Goal: Transaction & Acquisition: Purchase product/service

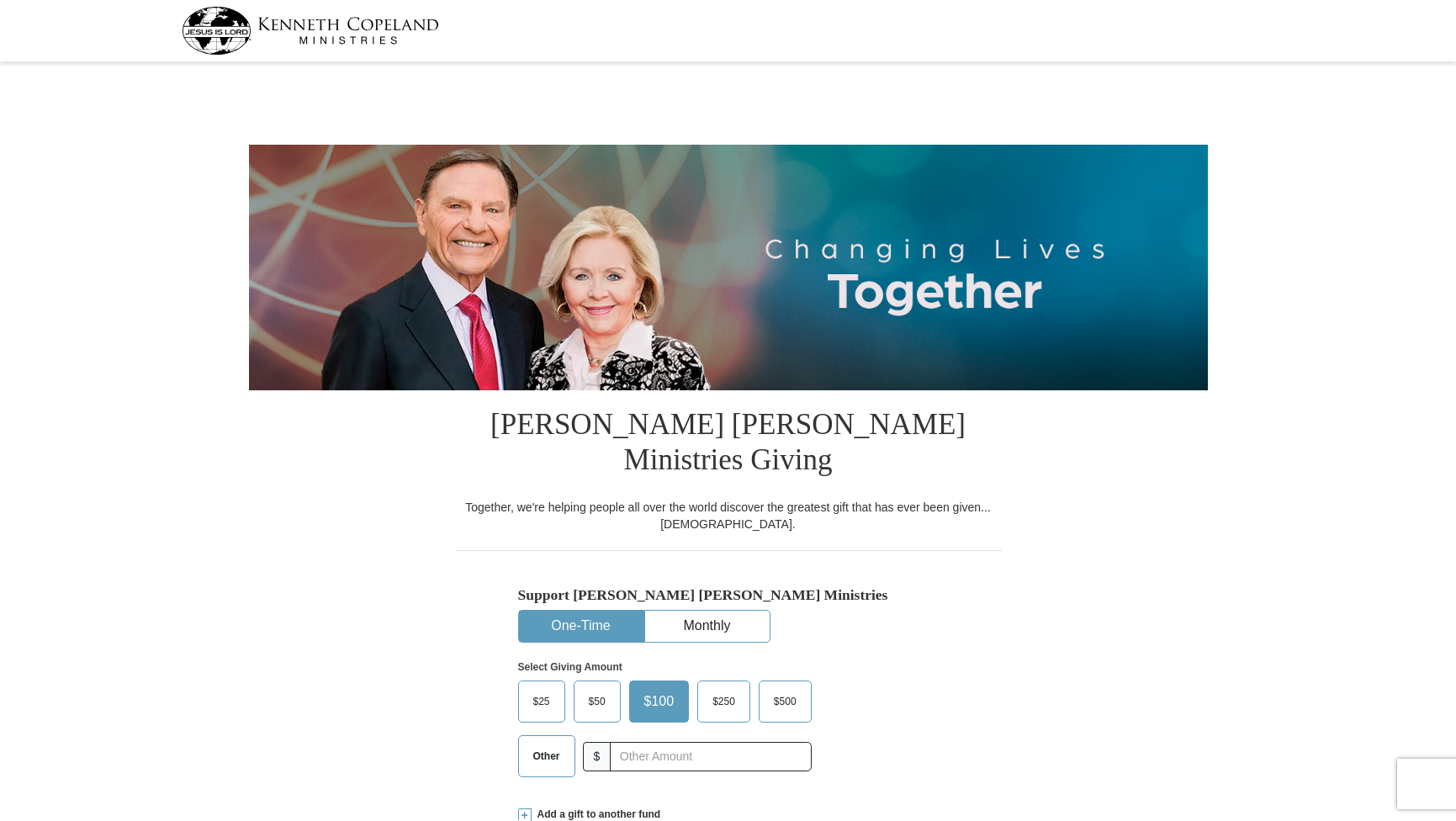
select select "MA"
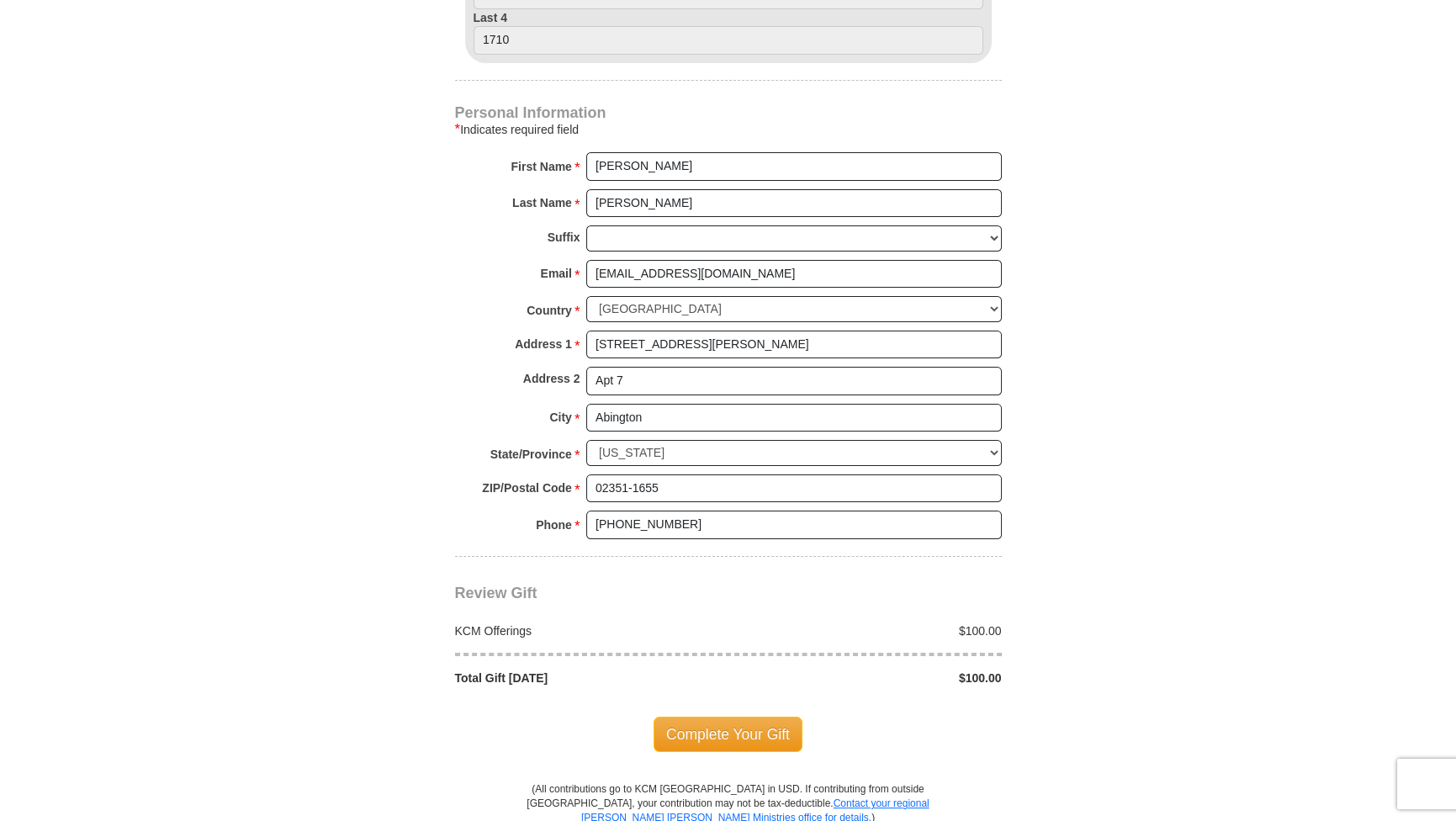
scroll to position [1223, 0]
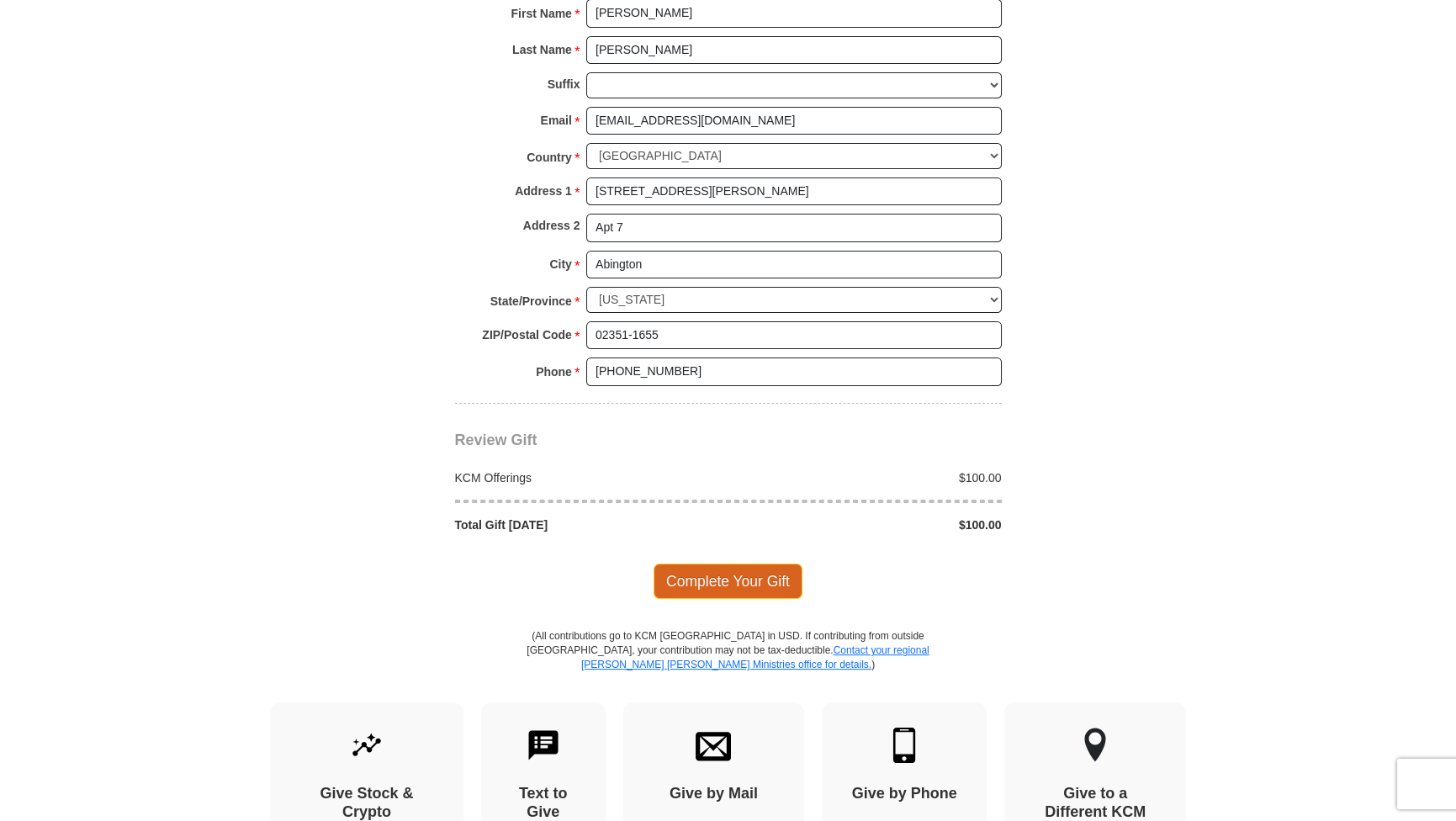
click at [730, 564] on span "Complete Your Gift" at bounding box center [728, 582] width 149 height 36
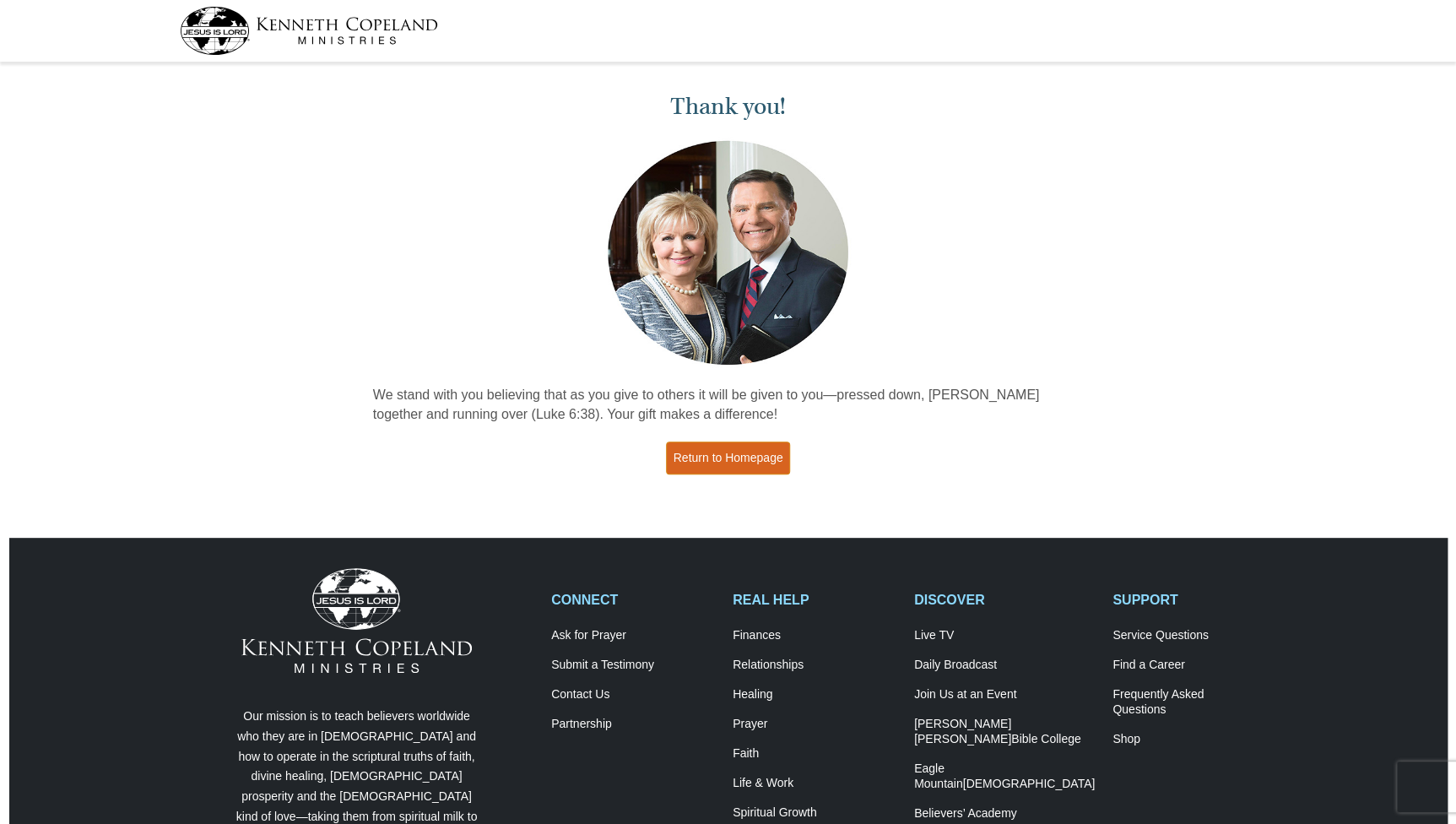
drag, startPoint x: 744, startPoint y: 460, endPoint x: 759, endPoint y: 411, distance: 51.2
click at [744, 460] on link "Return to Homepage" at bounding box center [728, 457] width 125 height 33
